Goal: Transaction & Acquisition: Obtain resource

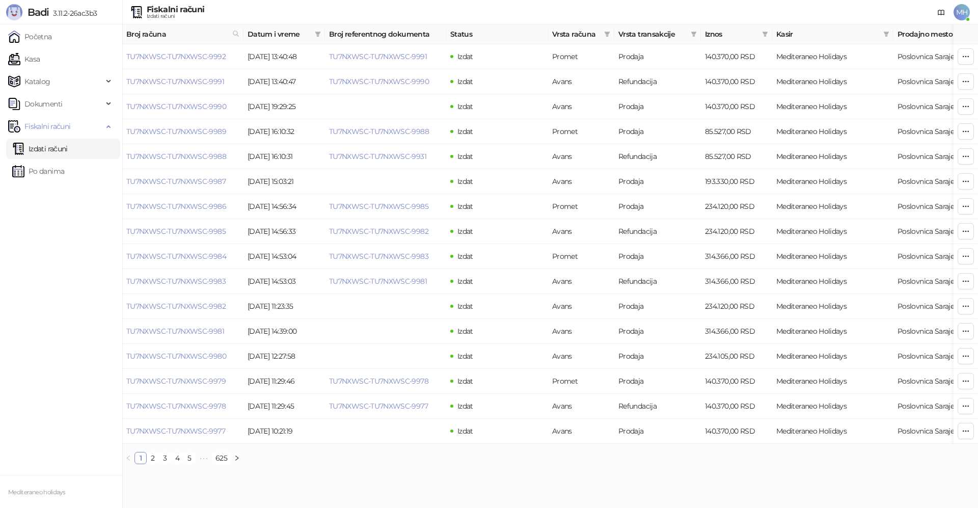
click at [68, 152] on link "Izdati računi" at bounding box center [39, 148] width 55 height 20
click at [49, 166] on link "Po danima" at bounding box center [38, 171] width 52 height 20
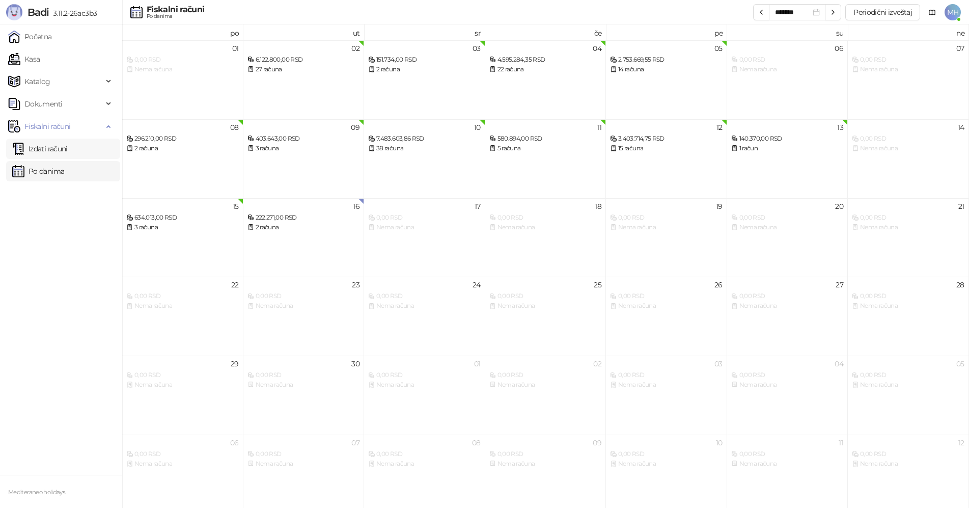
click at [50, 152] on link "Izdati računi" at bounding box center [39, 148] width 55 height 20
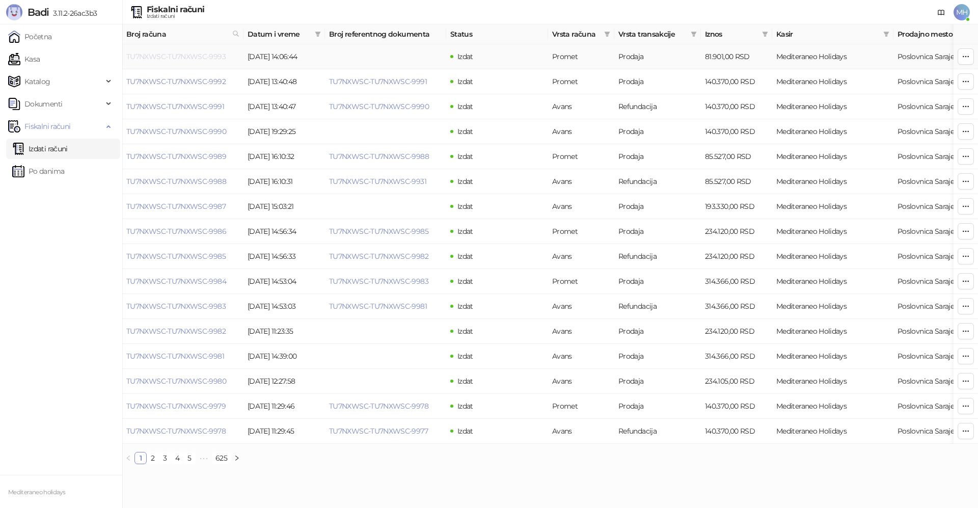
click at [193, 58] on link "TU7NXWSC-TU7NXWSC-9993" at bounding box center [175, 56] width 99 height 9
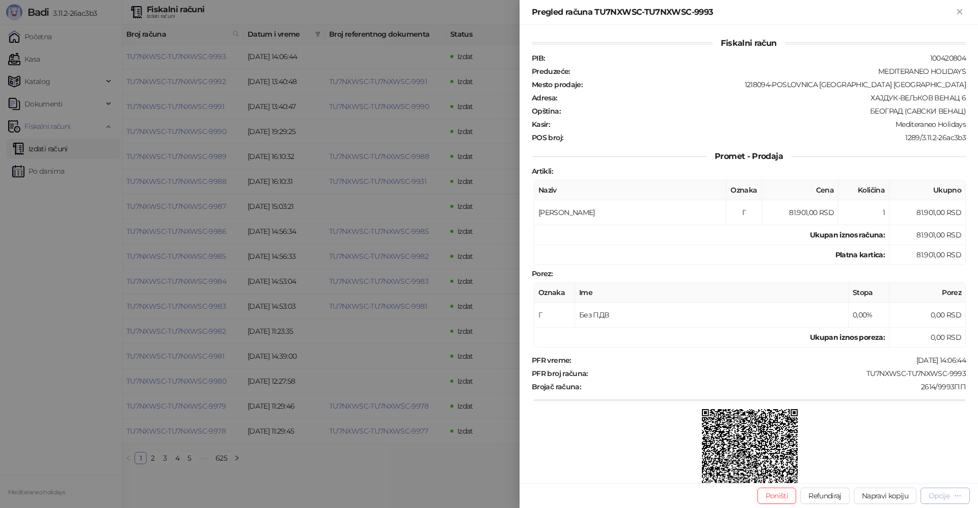
click at [930, 499] on div "Opcije" at bounding box center [938, 495] width 21 height 9
click at [904, 478] on span "Preuzmi u PDF formatu" at bounding box center [909, 474] width 104 height 11
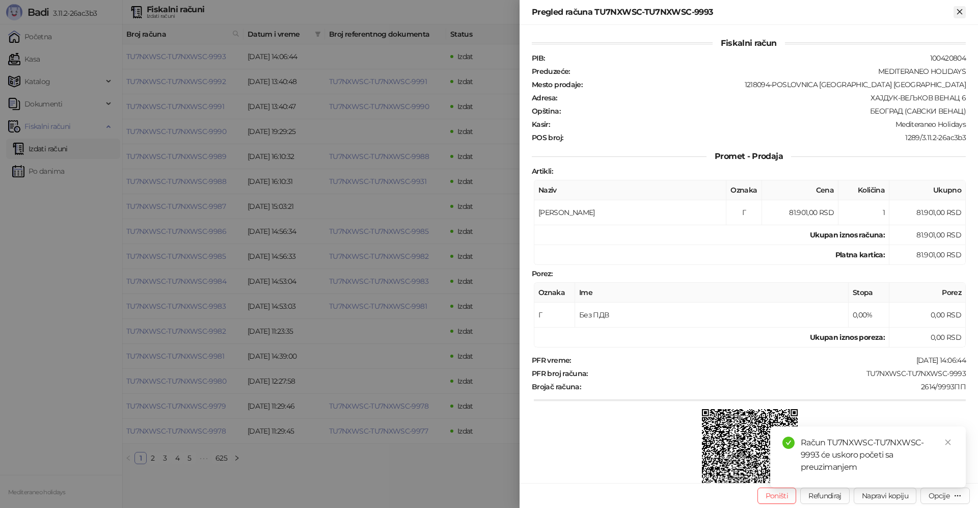
click at [965, 12] on button "Zatvori" at bounding box center [959, 12] width 12 height 12
